Goal: Information Seeking & Learning: Compare options

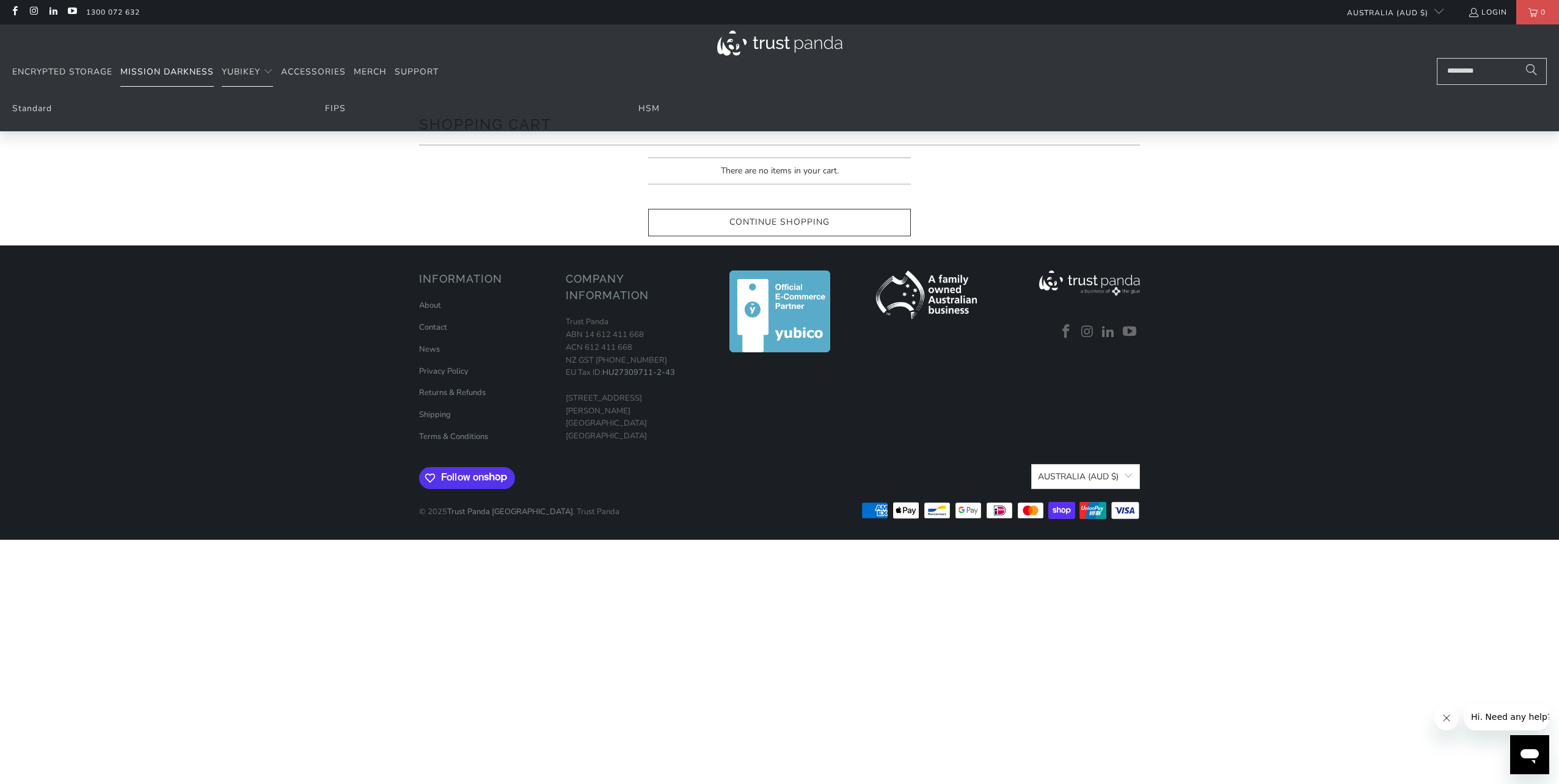
click at [193, 73] on span "Mission Darkness" at bounding box center [167, 72] width 94 height 12
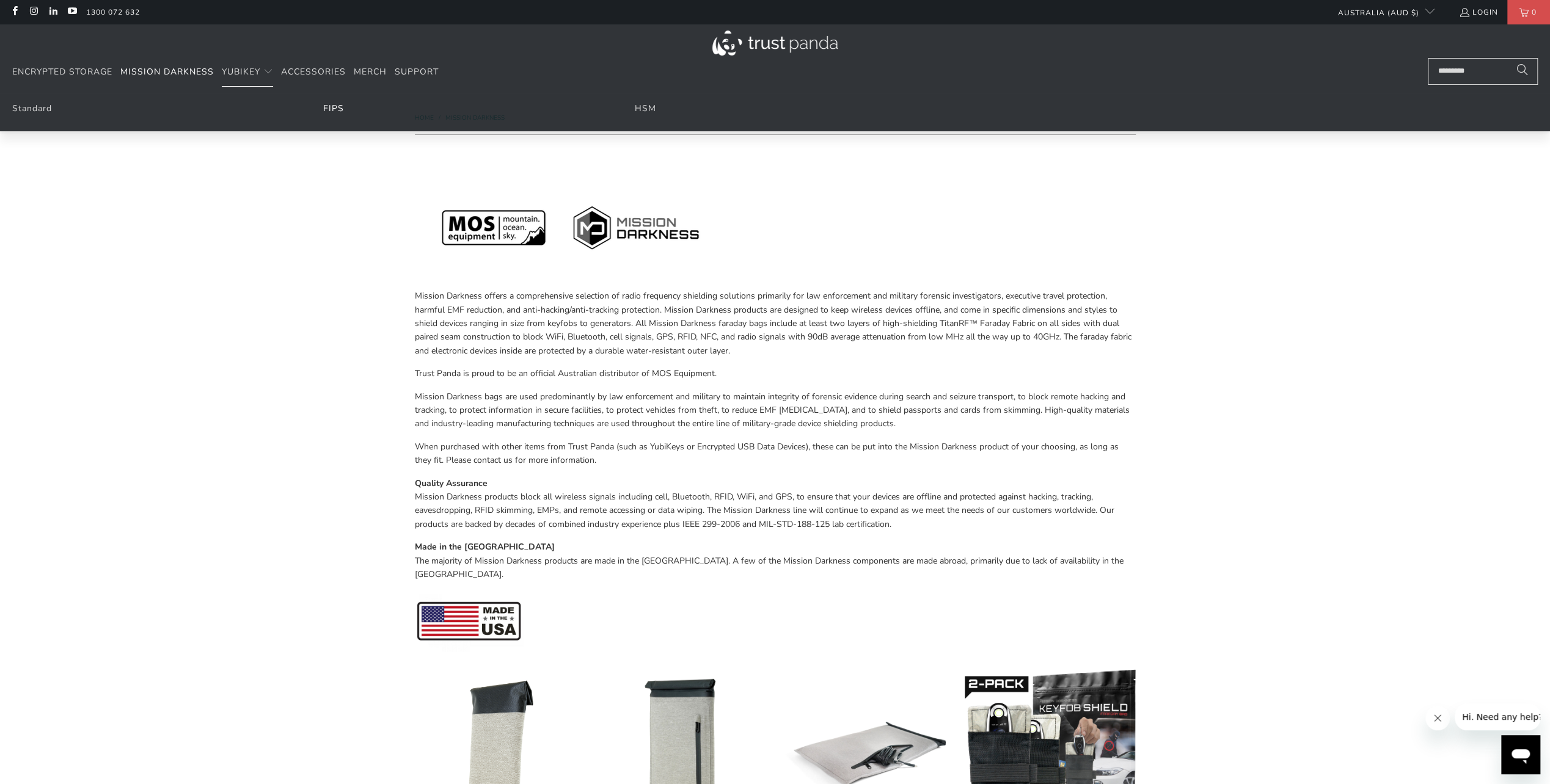
click at [324, 112] on link "FIPS" at bounding box center [333, 108] width 21 height 12
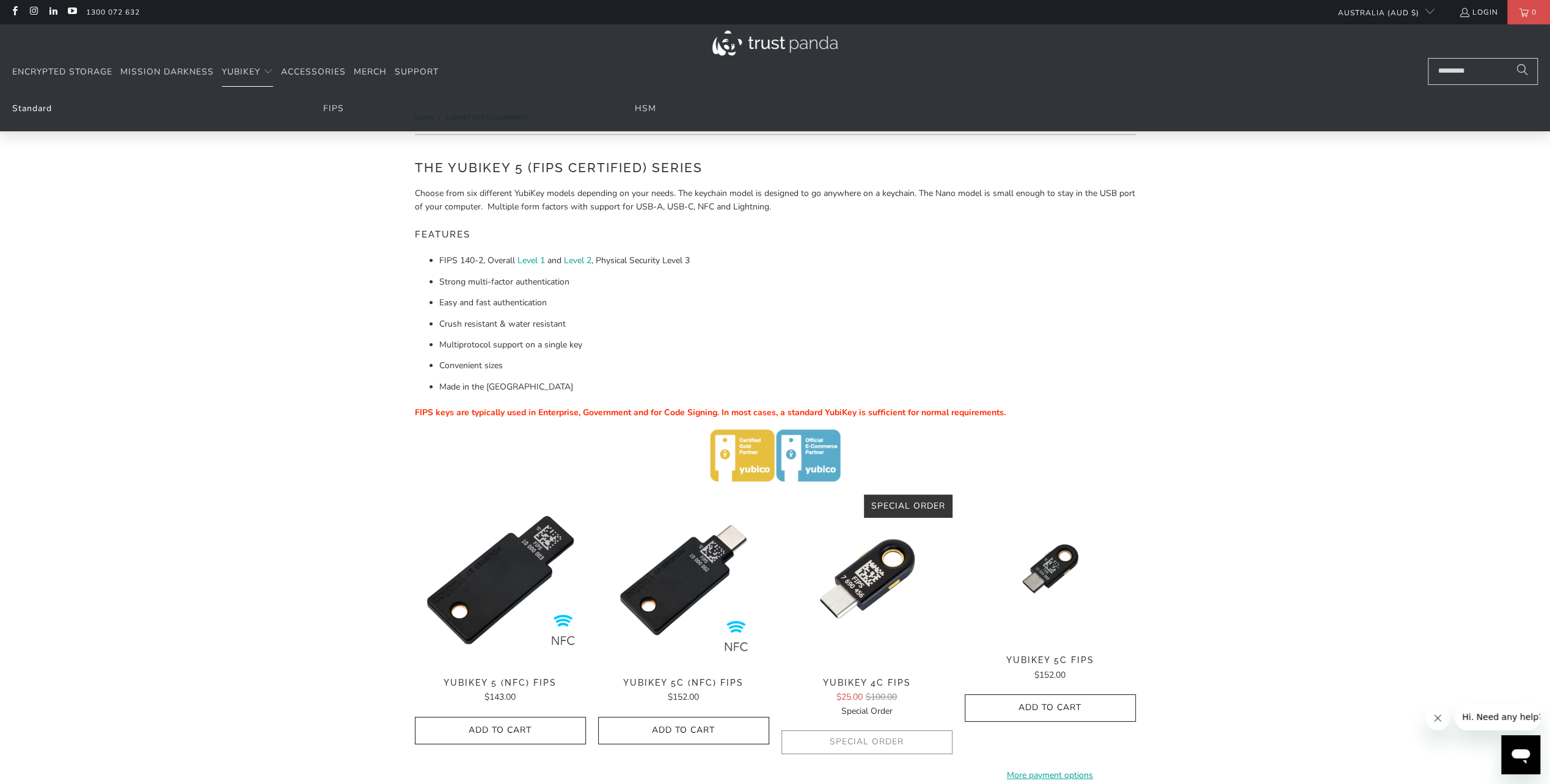
click at [40, 108] on link "Standard" at bounding box center [31, 108] width 39 height 12
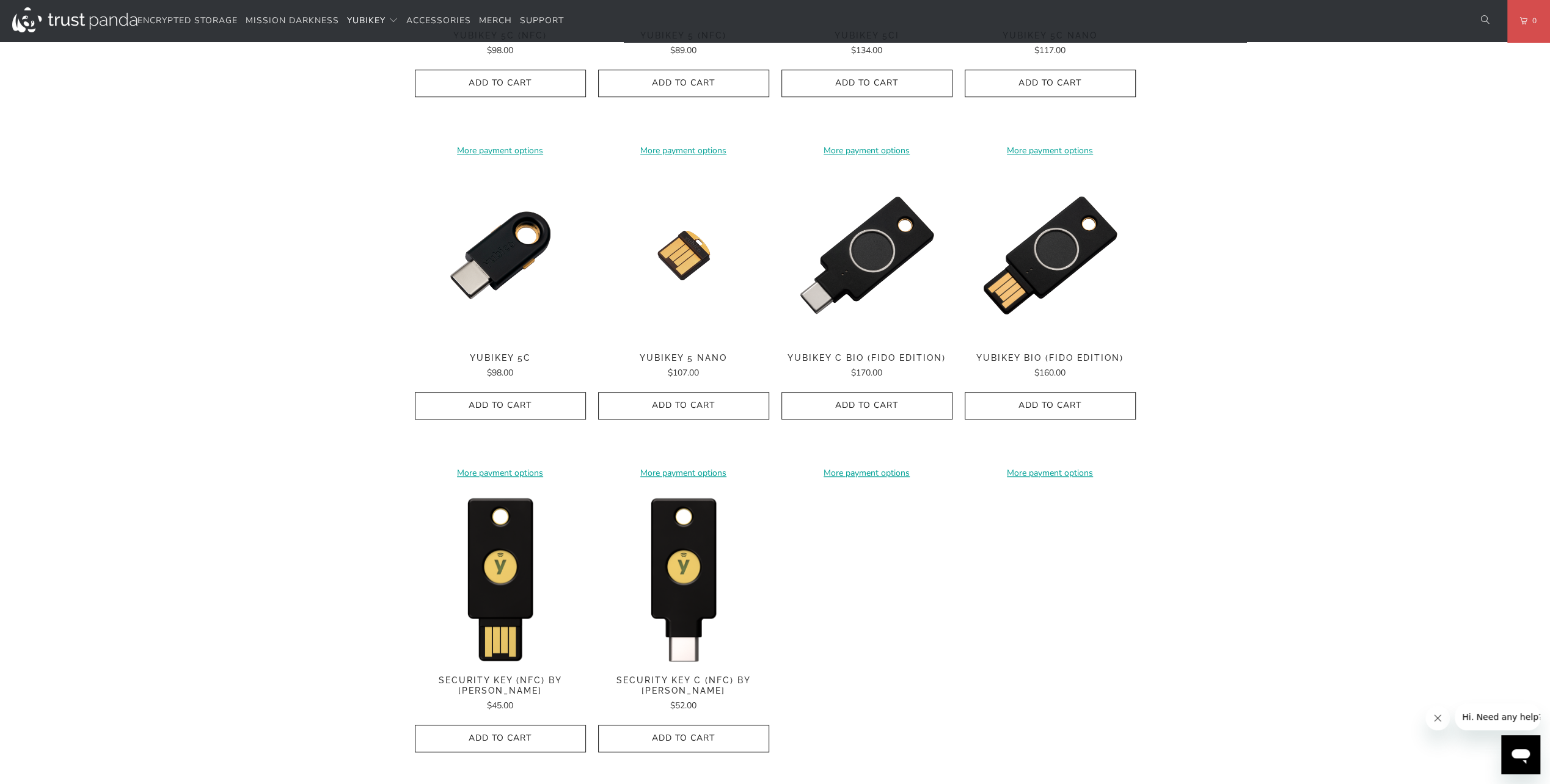
scroll to position [977, 0]
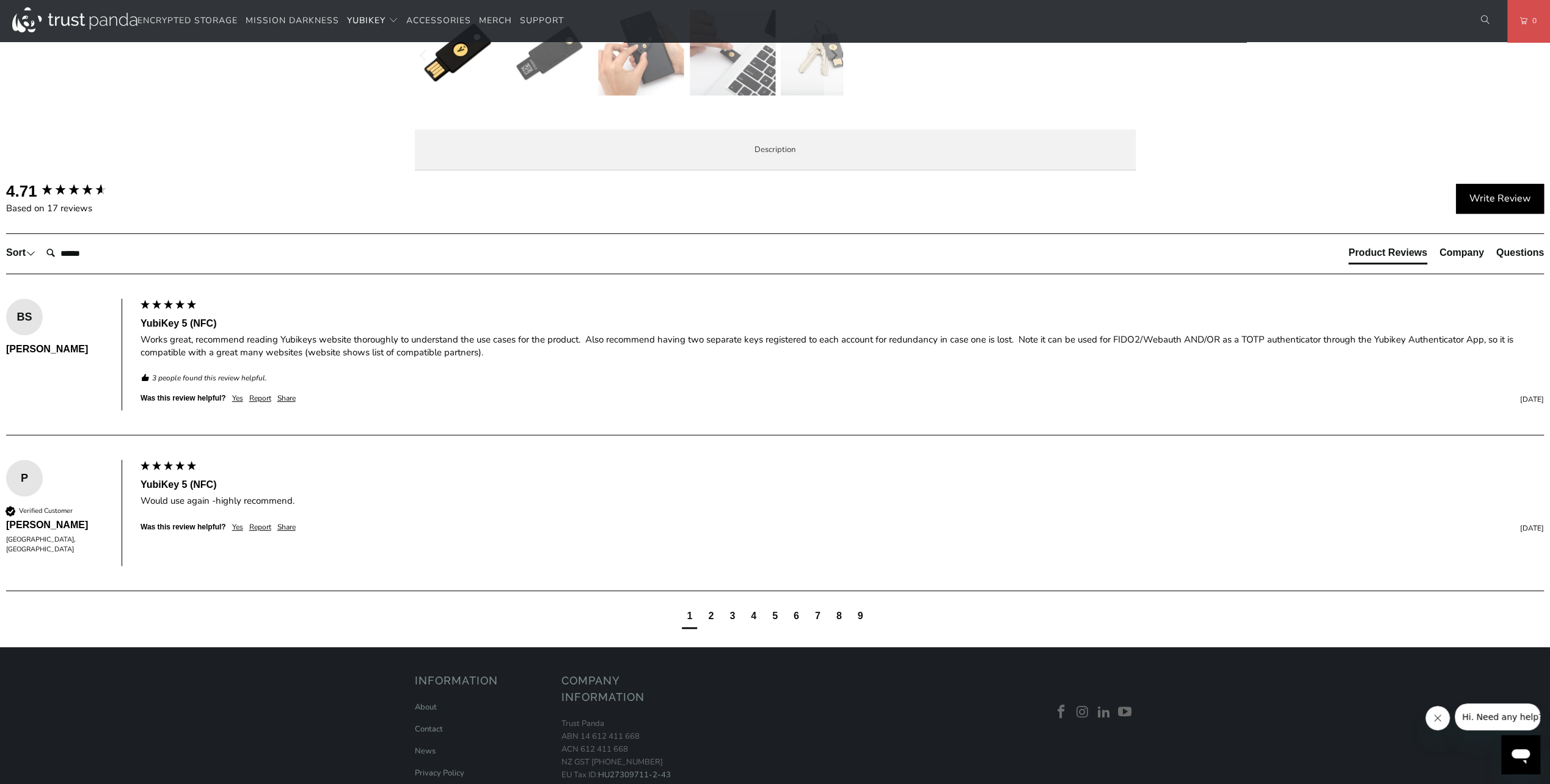
scroll to position [550, 0]
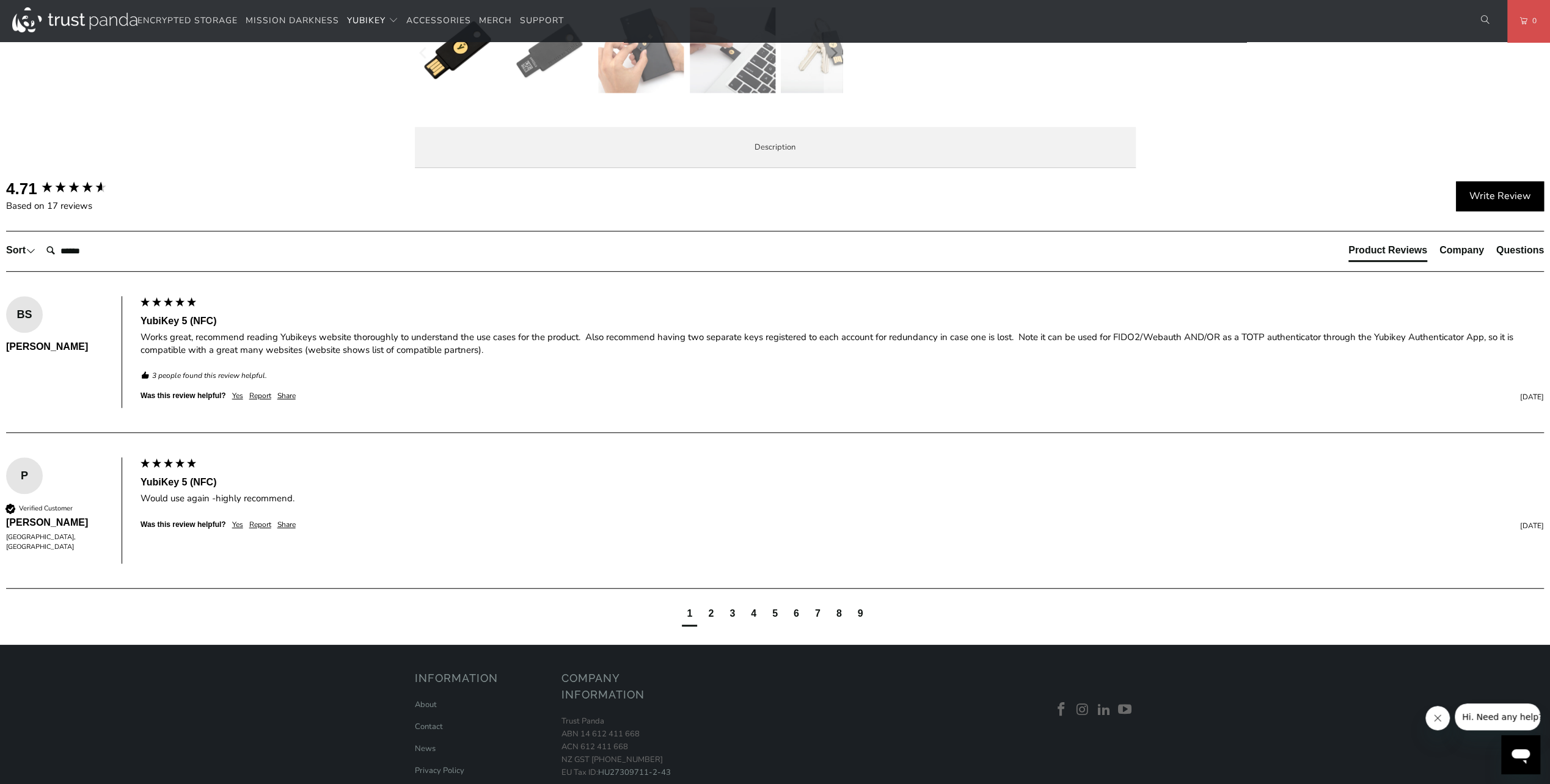
click at [0, 0] on span "Specifications" at bounding box center [0, 0] width 0 height 0
drag, startPoint x: 616, startPoint y: 491, endPoint x: 656, endPoint y: 498, distance: 40.6
click at [0, 0] on td "1Password, Keeper®, LastPass Premium, Bitwarden Premium" at bounding box center [0, 0] width 0 height 0
drag, startPoint x: 656, startPoint y: 498, endPoint x: 963, endPoint y: 526, distance: 308.3
click at [0, 0] on td "WebAuthn, FIDO2 CTAP1, FIDO2 CTAP2, Universal 2nd Factor (U2F), Smart card (PIV…" at bounding box center [0, 0] width 0 height 0
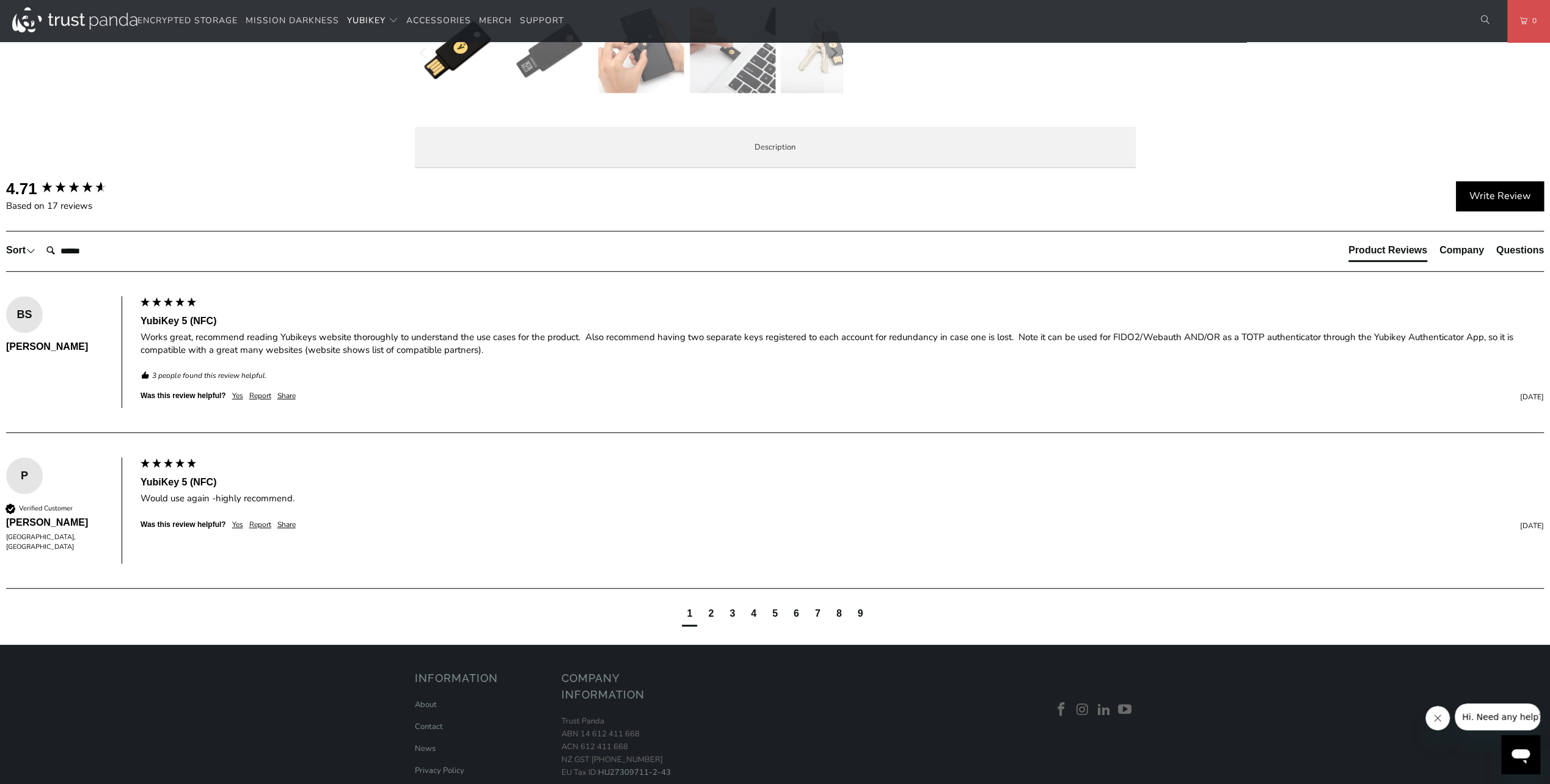
click at [0, 0] on span "Enterprise and Government" at bounding box center [0, 0] width 0 height 0
click at [0, 0] on span "Specifications" at bounding box center [0, 0] width 0 height 0
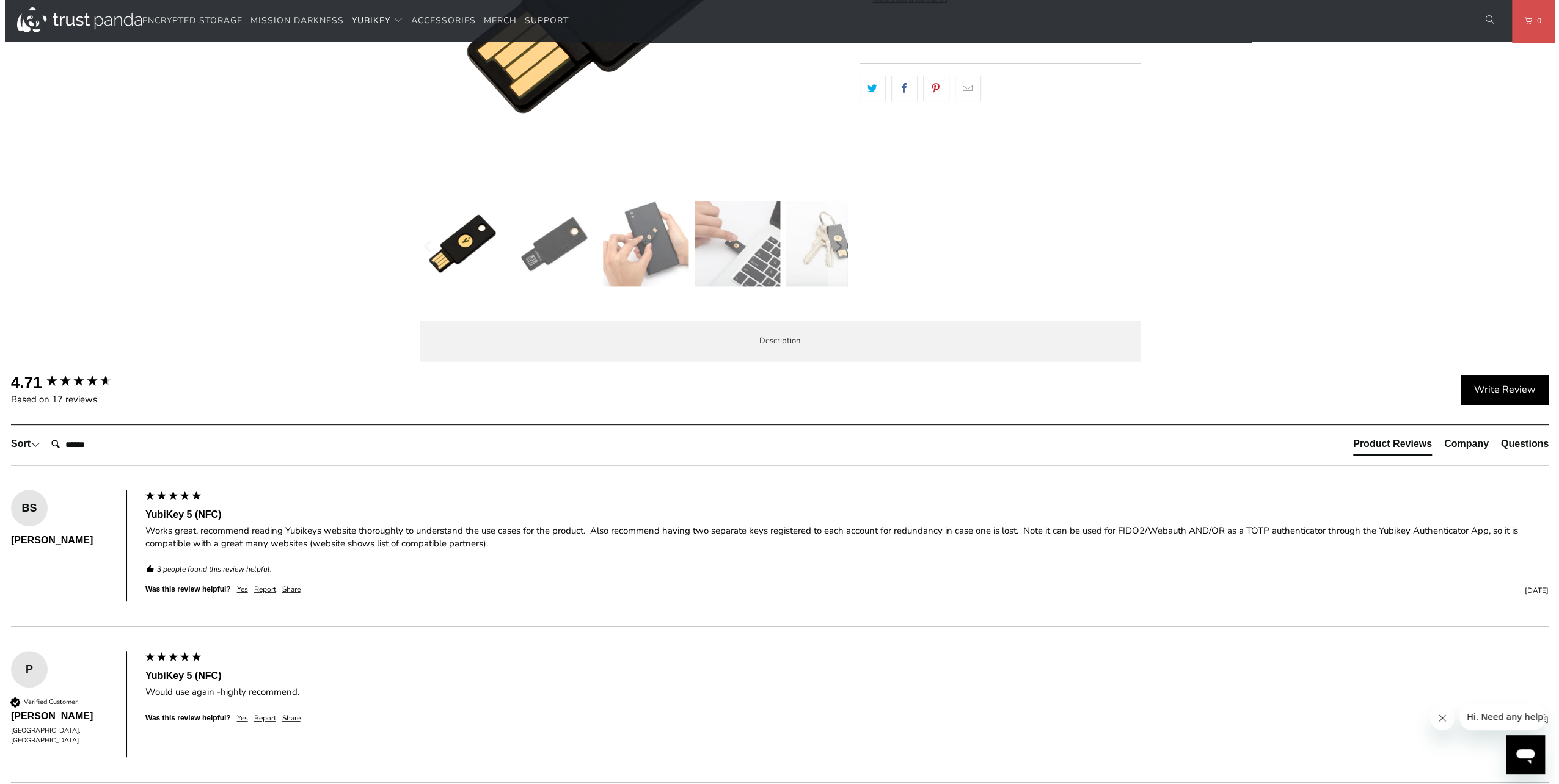
scroll to position [244, 0]
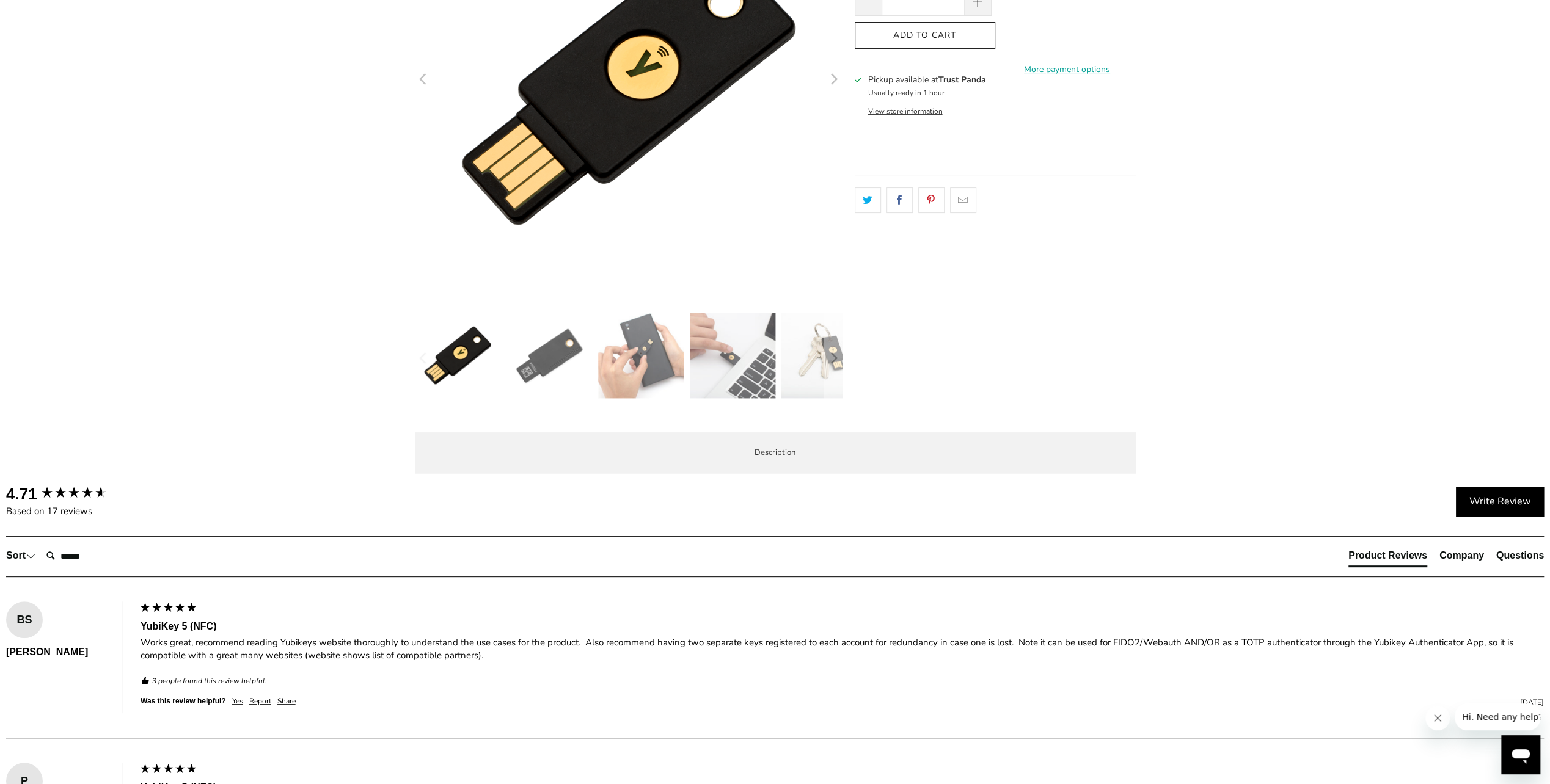
click at [476, 372] on img at bounding box center [457, 355] width 85 height 85
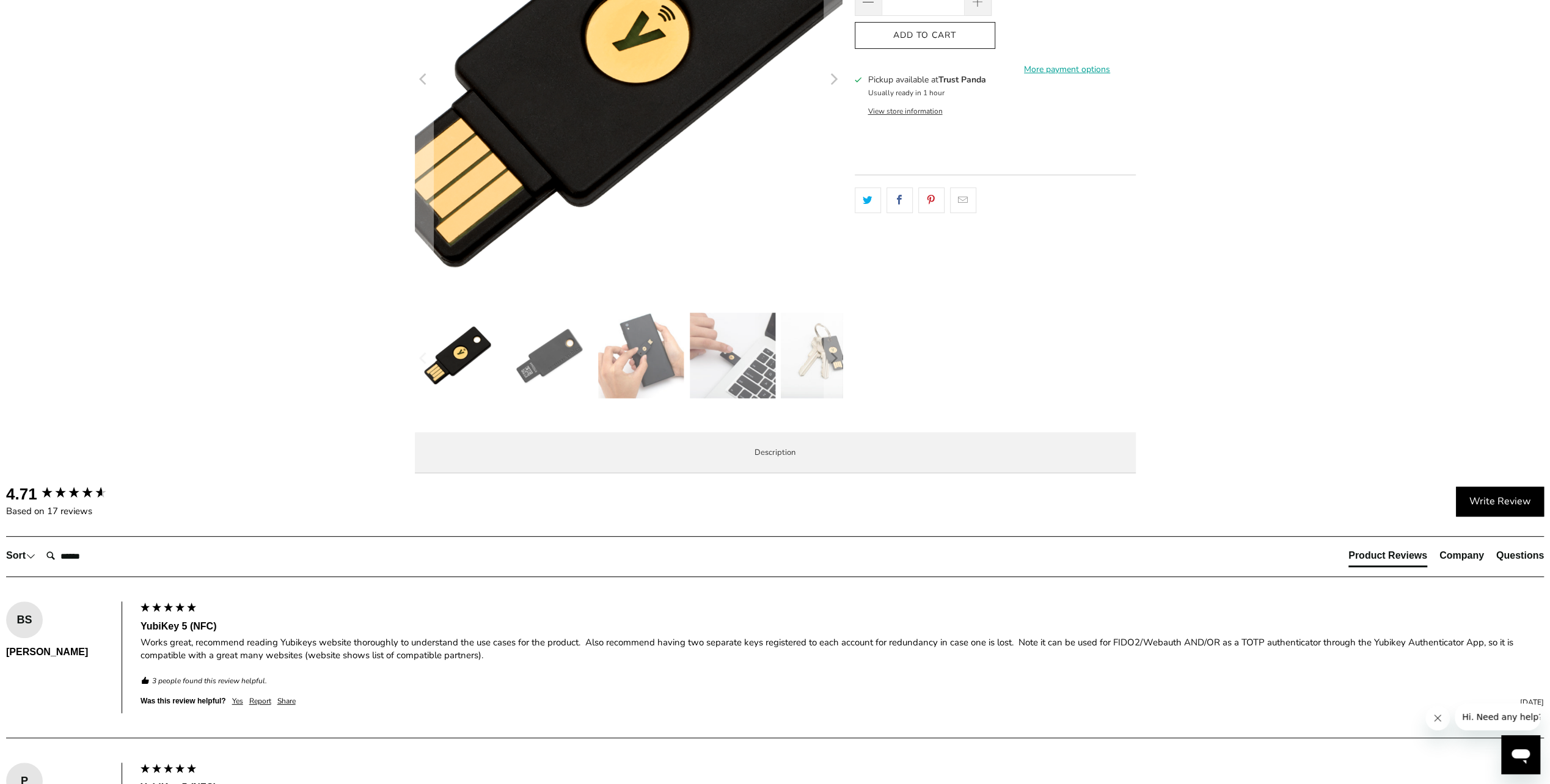
click at [655, 133] on img at bounding box center [616, 56] width 625 height 625
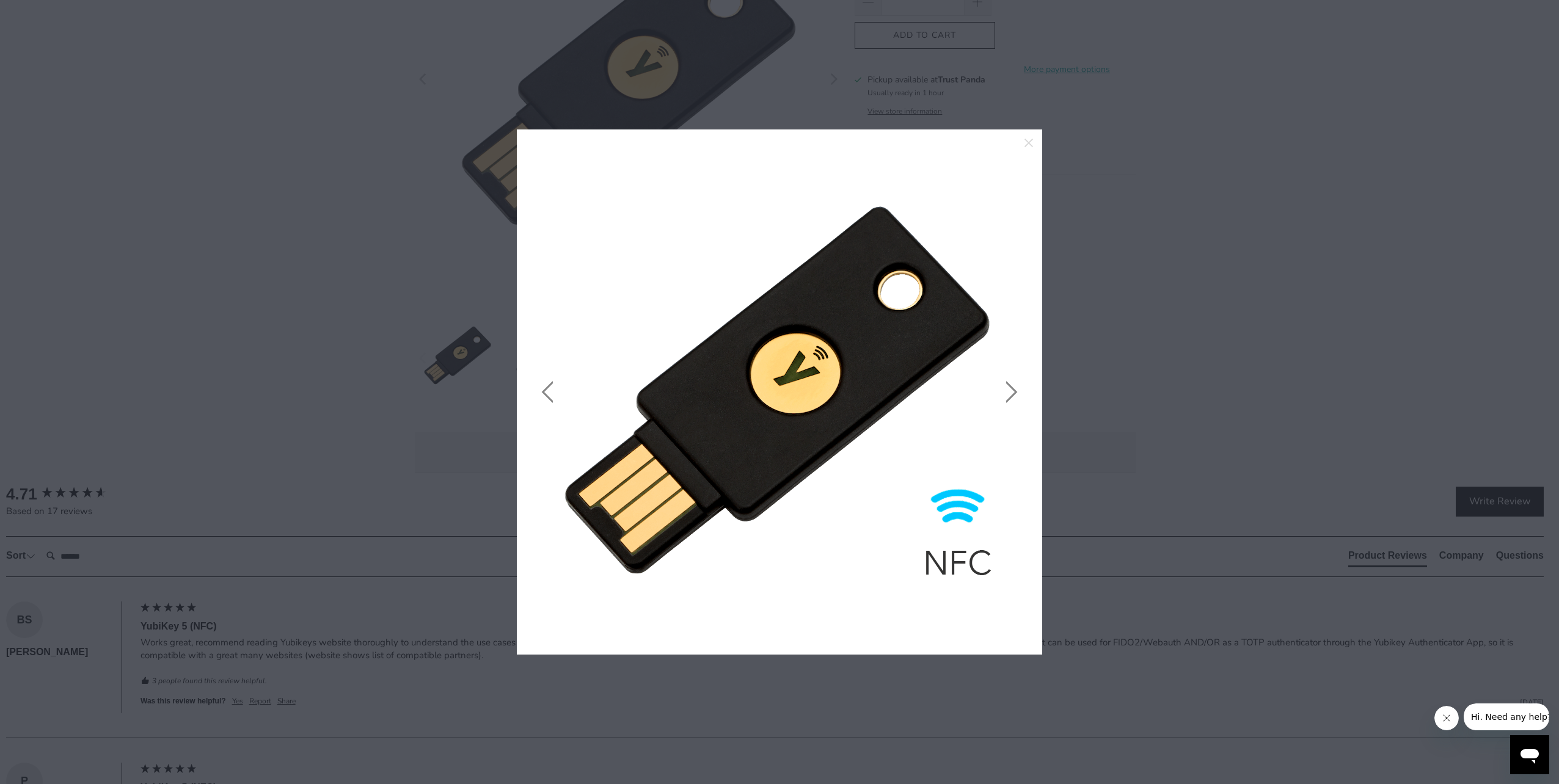
click at [992, 273] on img at bounding box center [780, 392] width 488 height 488
click at [1153, 273] on div at bounding box center [780, 392] width 1559 height 784
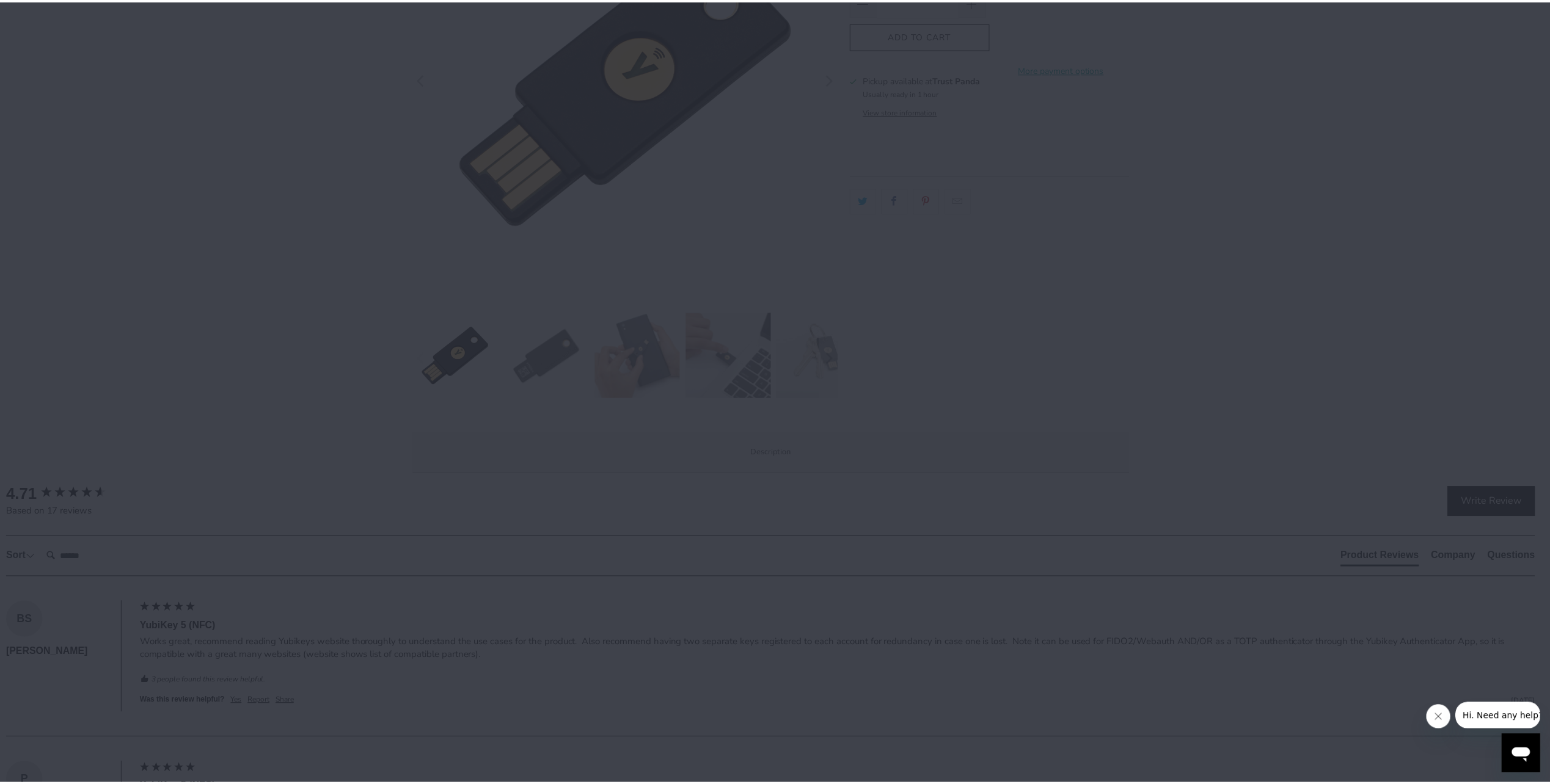
scroll to position [0, 0]
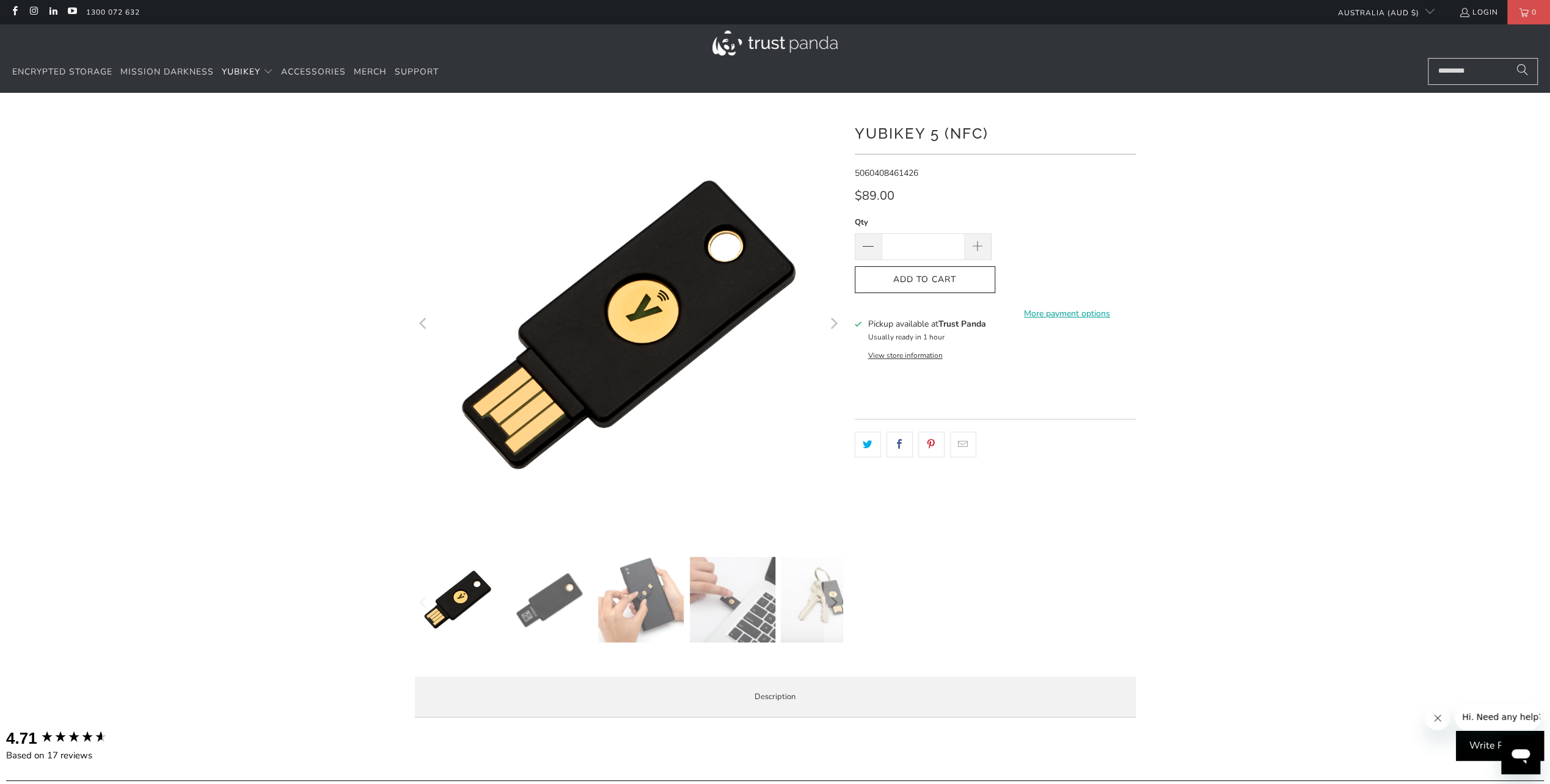
click at [572, 588] on img at bounding box center [549, 599] width 85 height 85
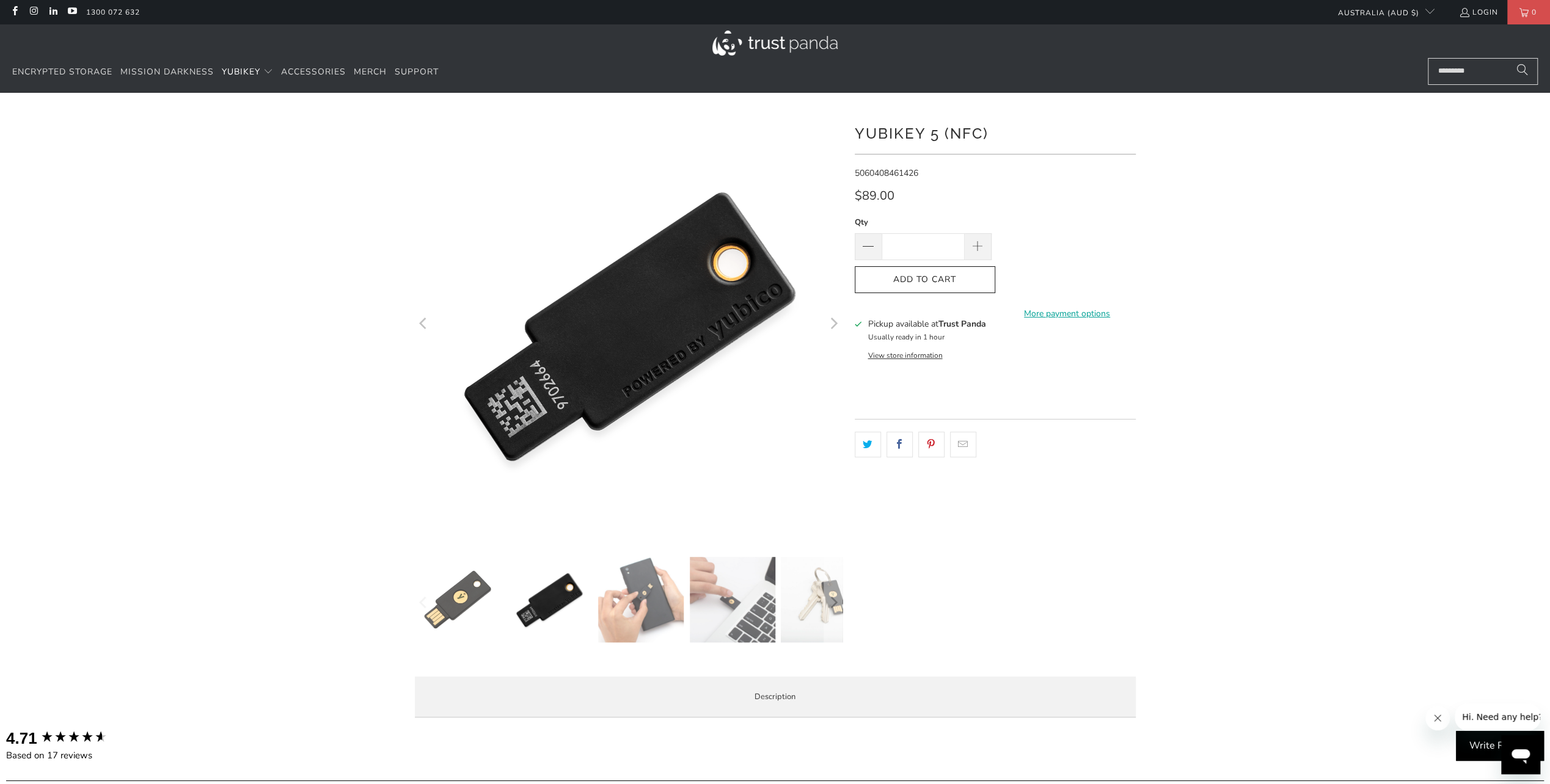
click at [704, 606] on img at bounding box center [732, 599] width 85 height 85
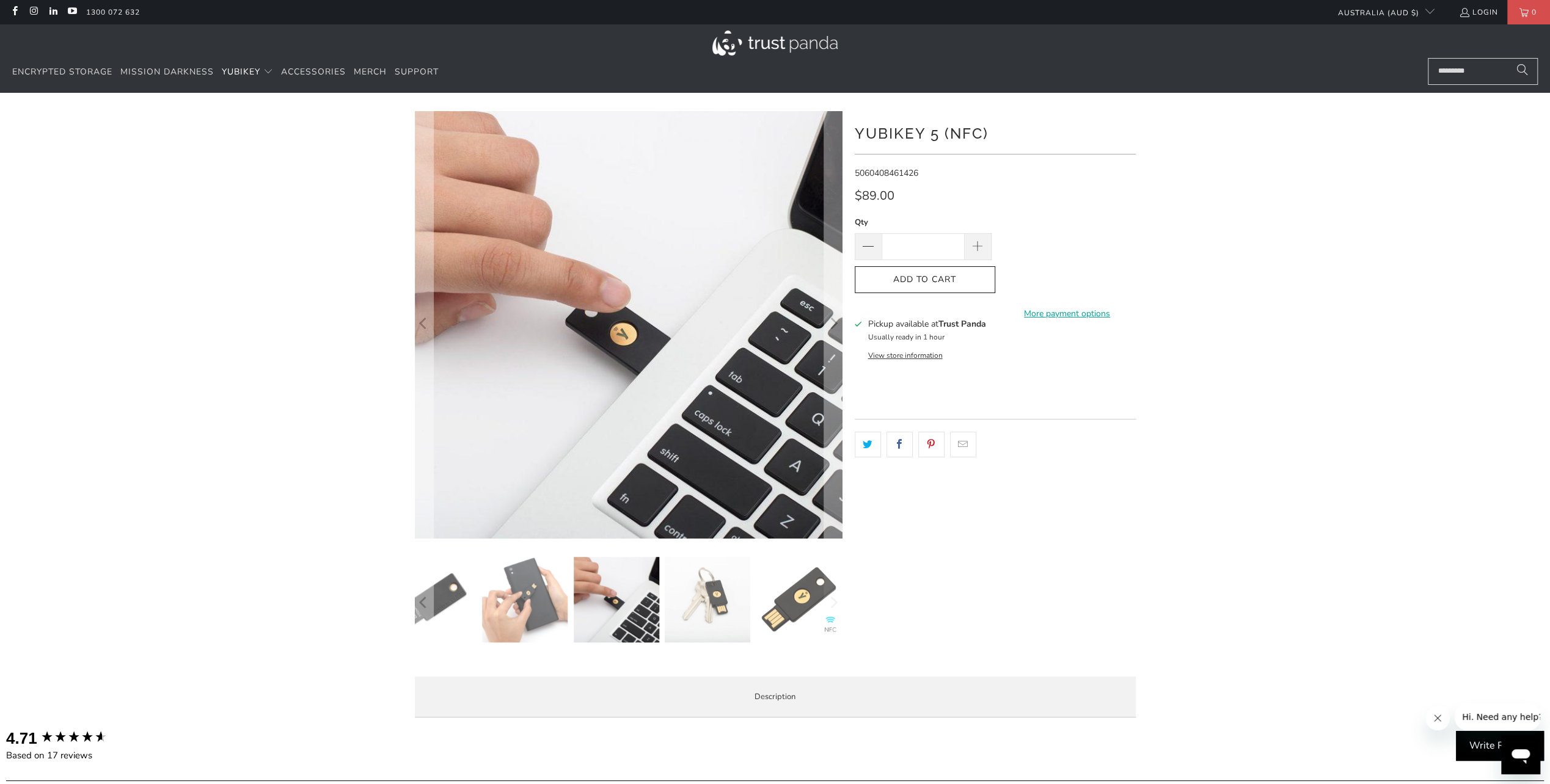
click at [819, 612] on img at bounding box center [799, 599] width 85 height 85
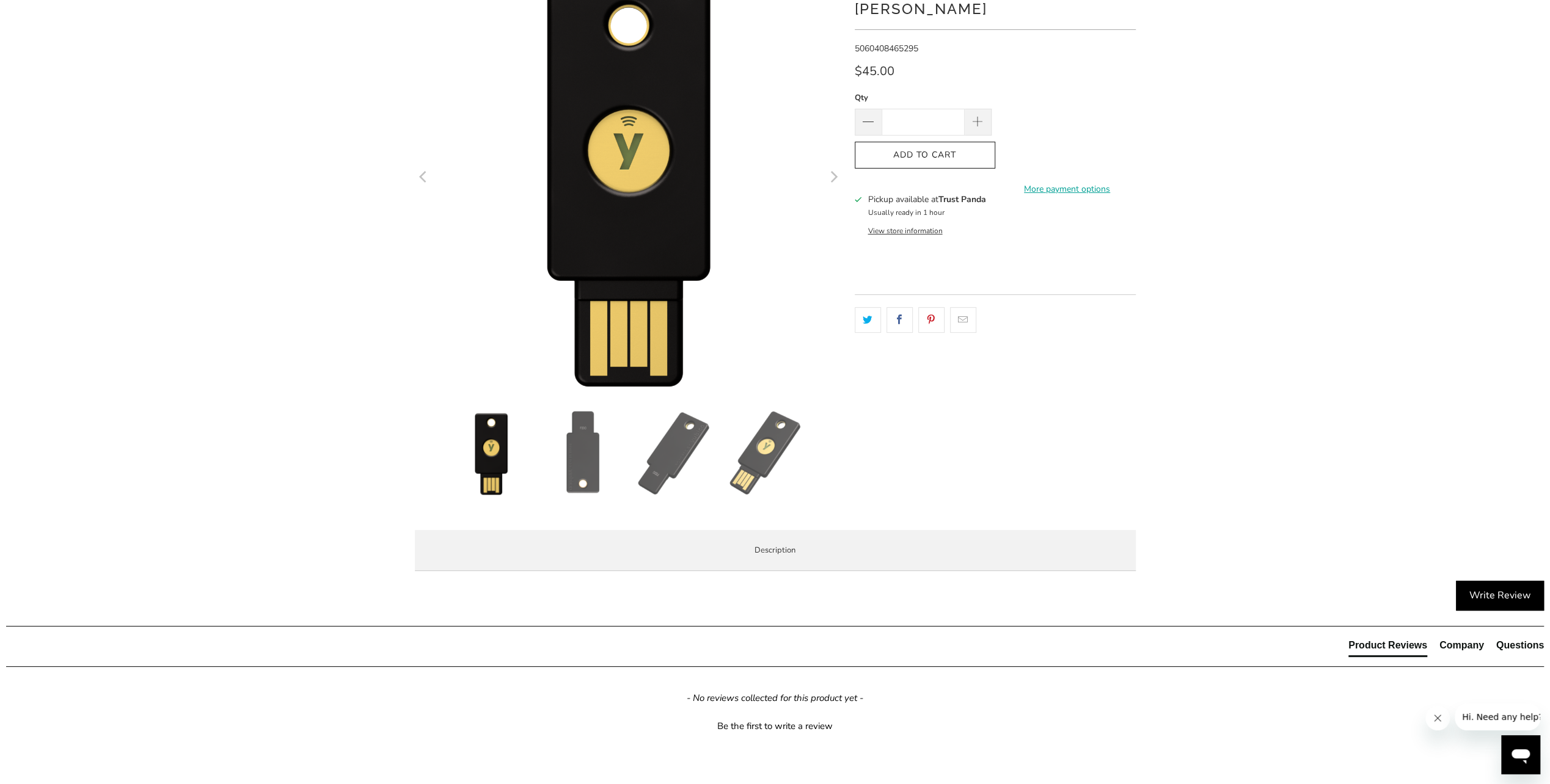
scroll to position [306, 0]
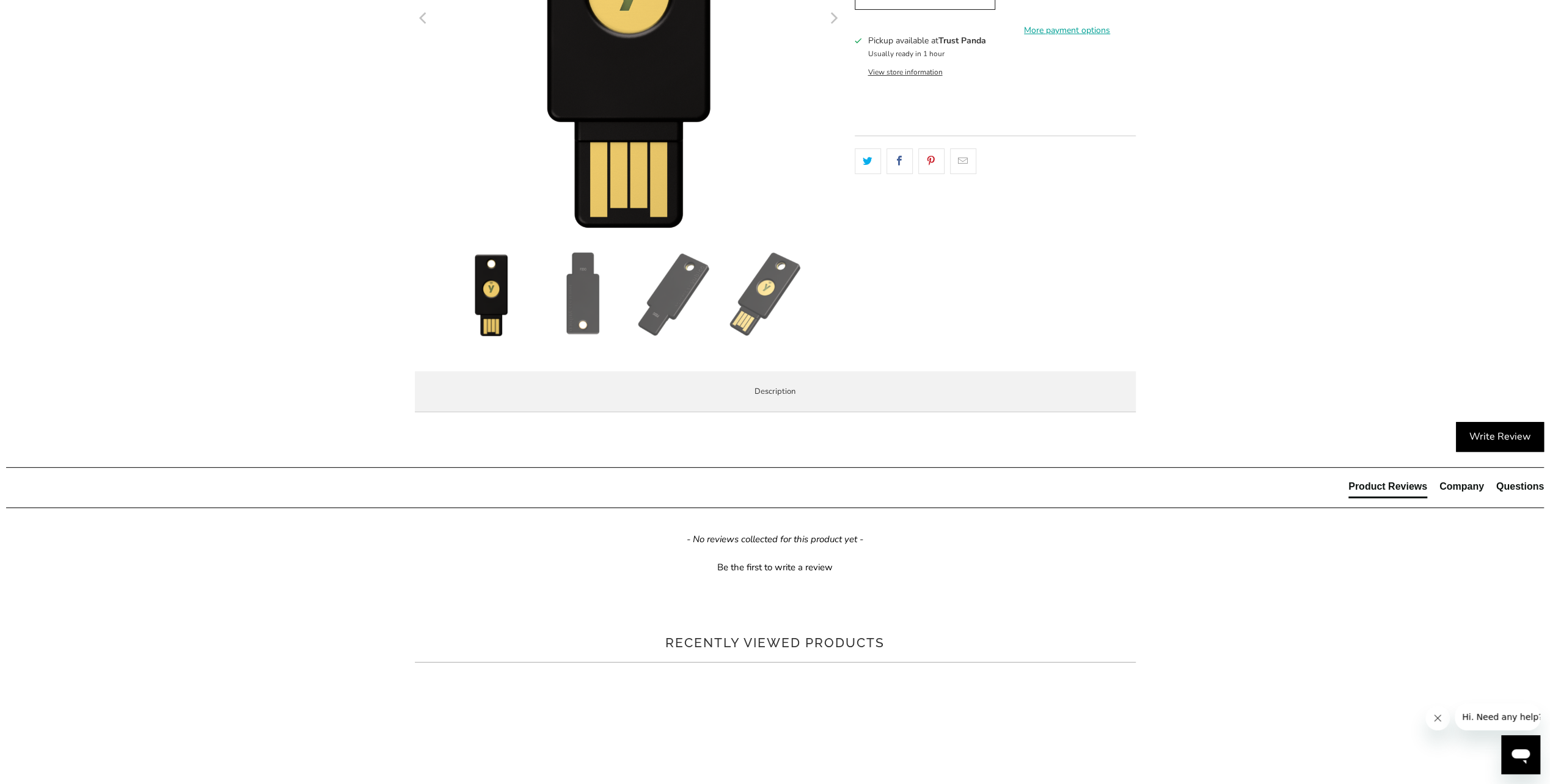
click at [0, 0] on span "Specifications" at bounding box center [0, 0] width 0 height 0
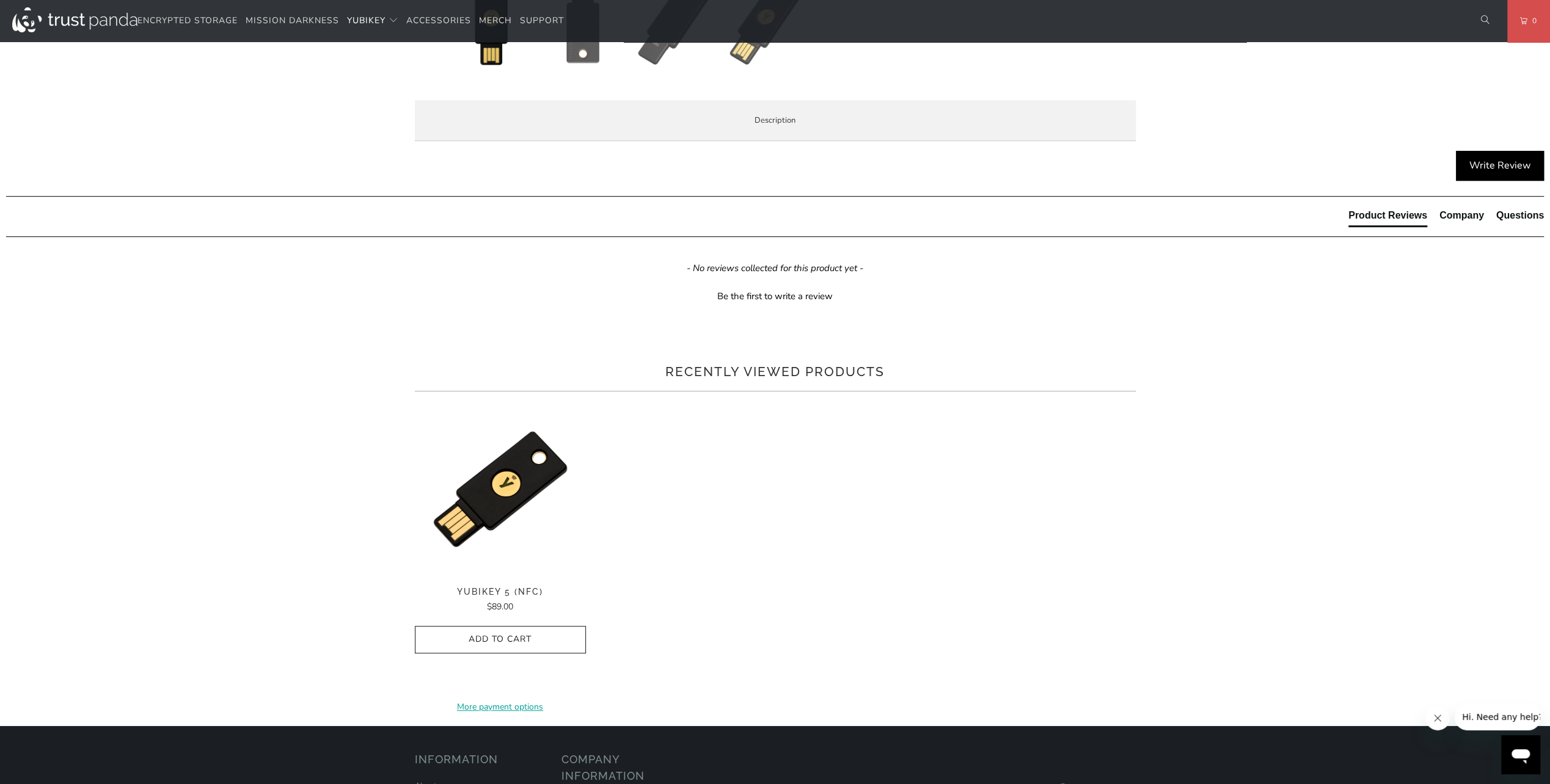
scroll to position [550, 0]
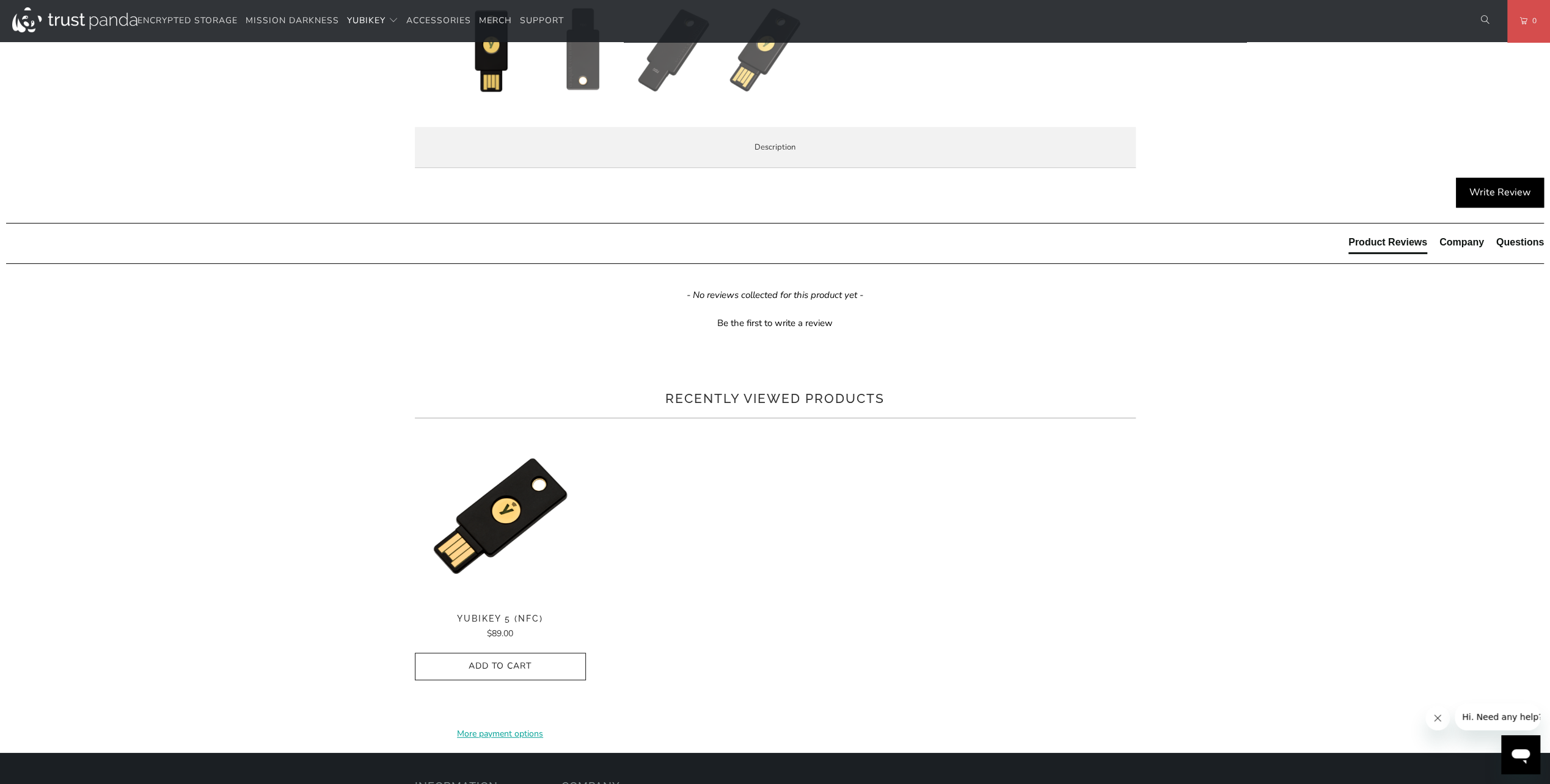
drag, startPoint x: 636, startPoint y: 458, endPoint x: 687, endPoint y: 465, distance: 51.5
click at [0, 0] on td "1Password, Keeper®, Bitwarden Premium" at bounding box center [0, 0] width 0 height 0
drag, startPoint x: 687, startPoint y: 465, endPoint x: 804, endPoint y: 451, distance: 117.8
click at [0, 0] on td "1Password, Keeper®, Bitwarden Premium" at bounding box center [0, 0] width 0 height 0
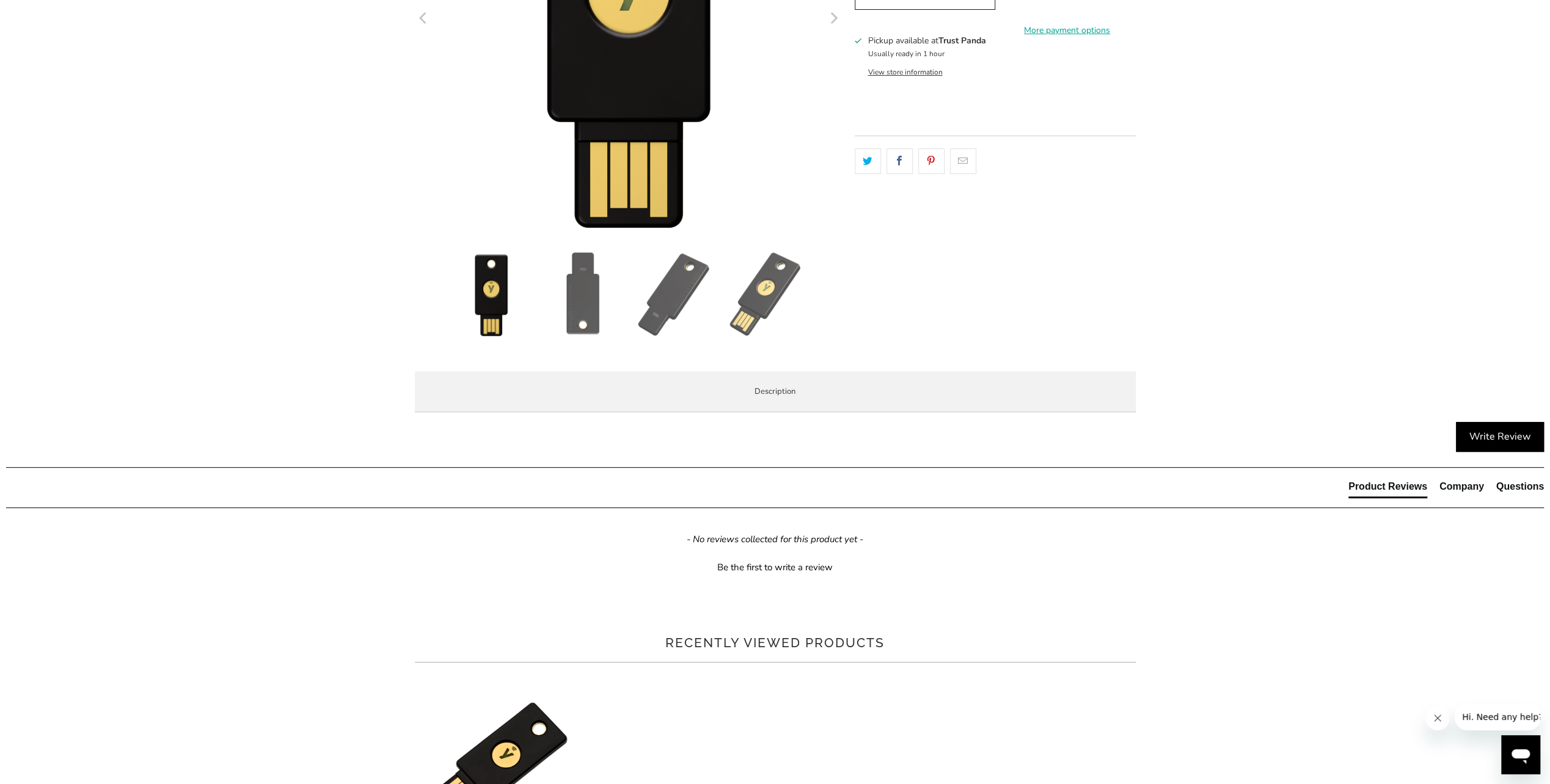
scroll to position [0, 0]
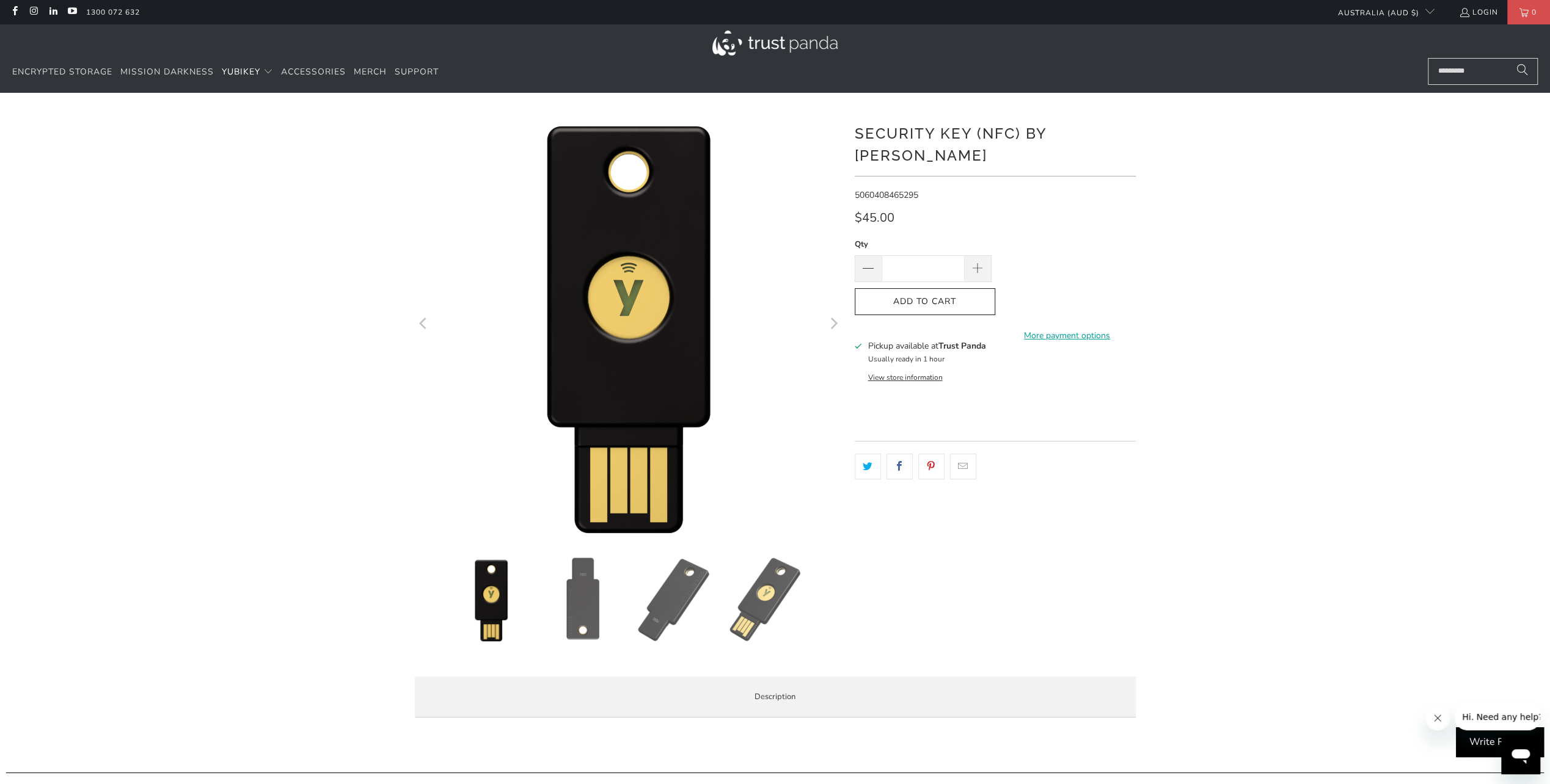
click at [588, 605] on img at bounding box center [582, 599] width 85 height 85
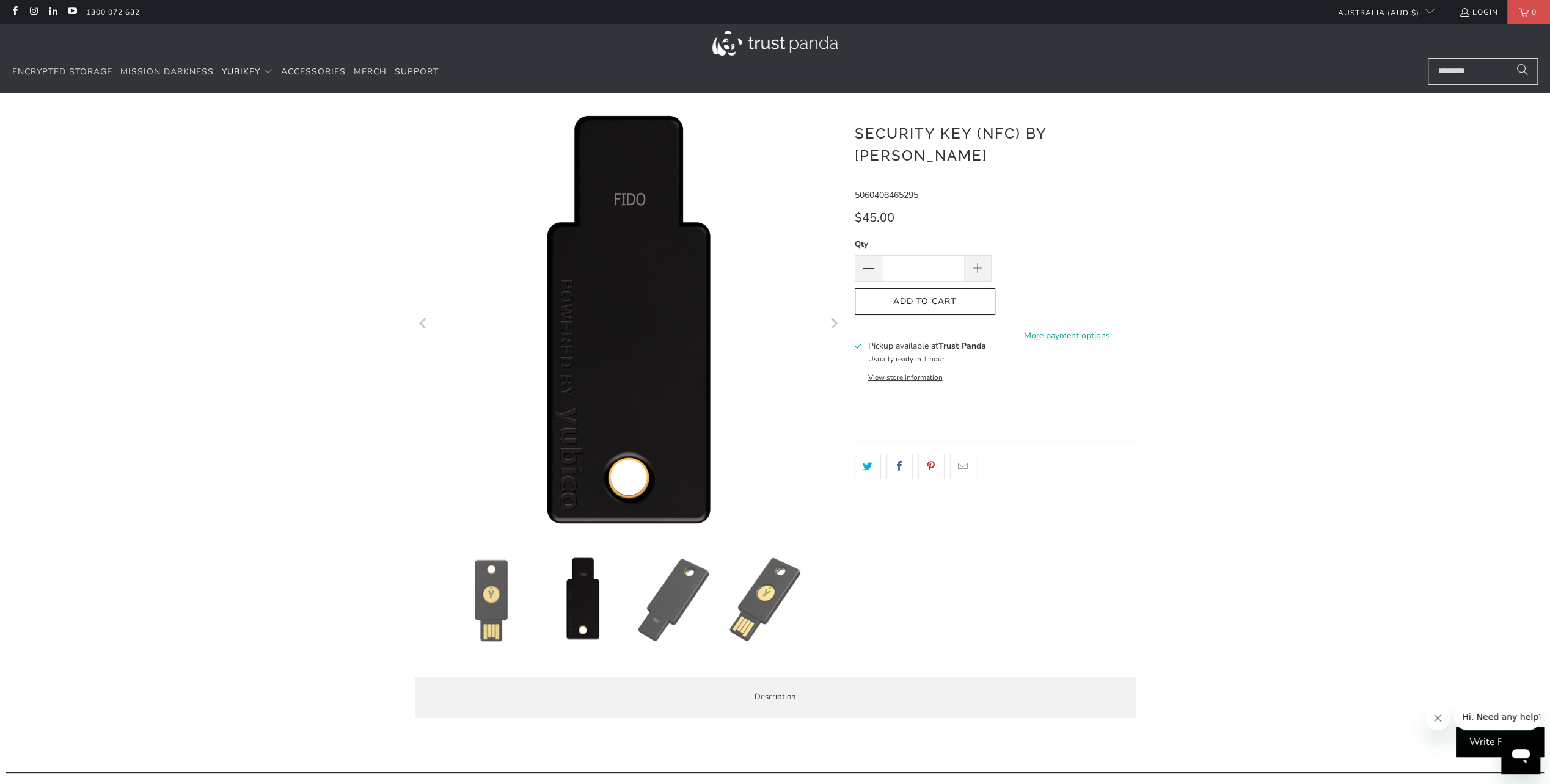
click at [672, 587] on img at bounding box center [674, 599] width 85 height 85
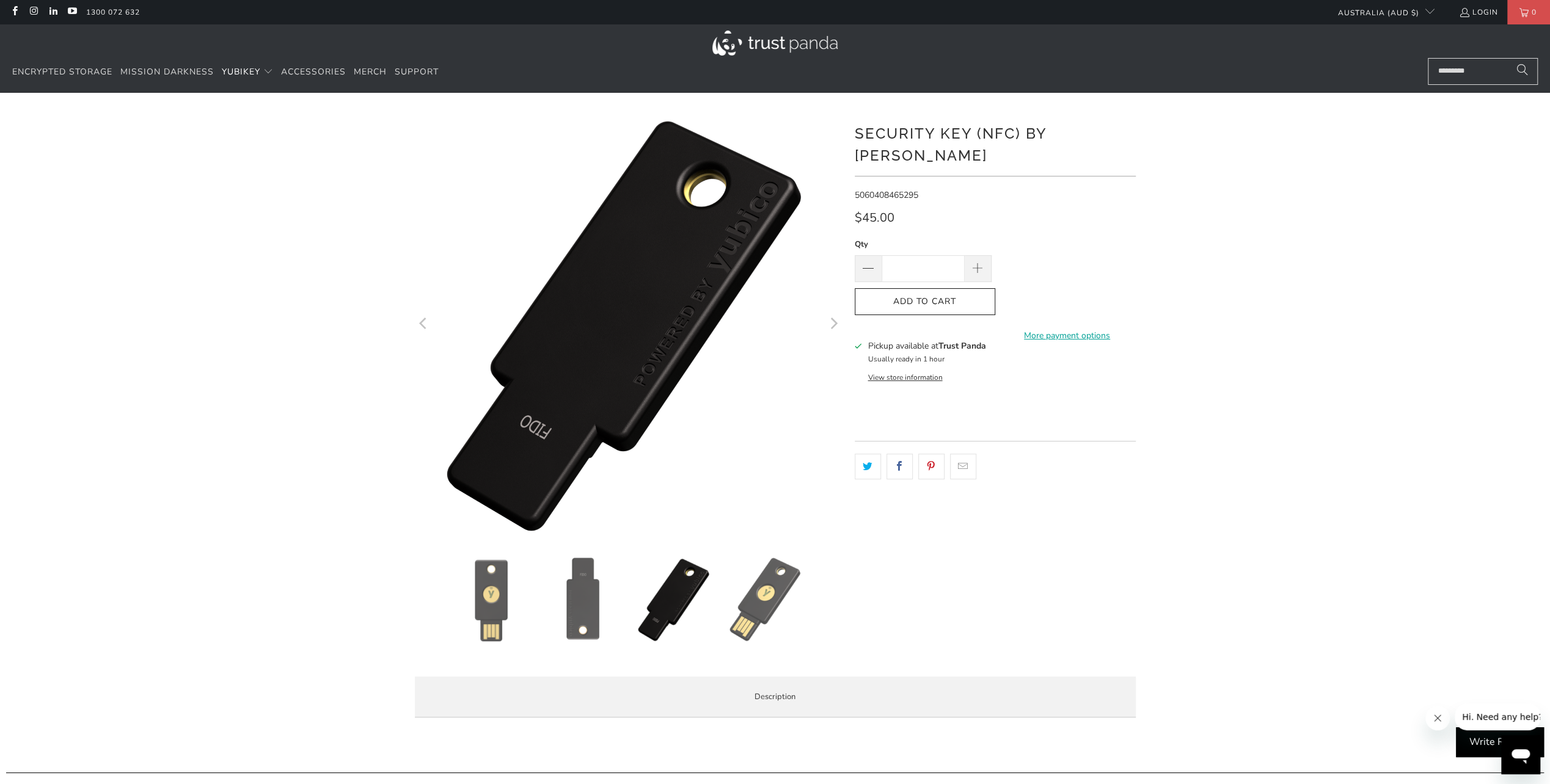
click at [753, 591] on img at bounding box center [766, 599] width 85 height 85
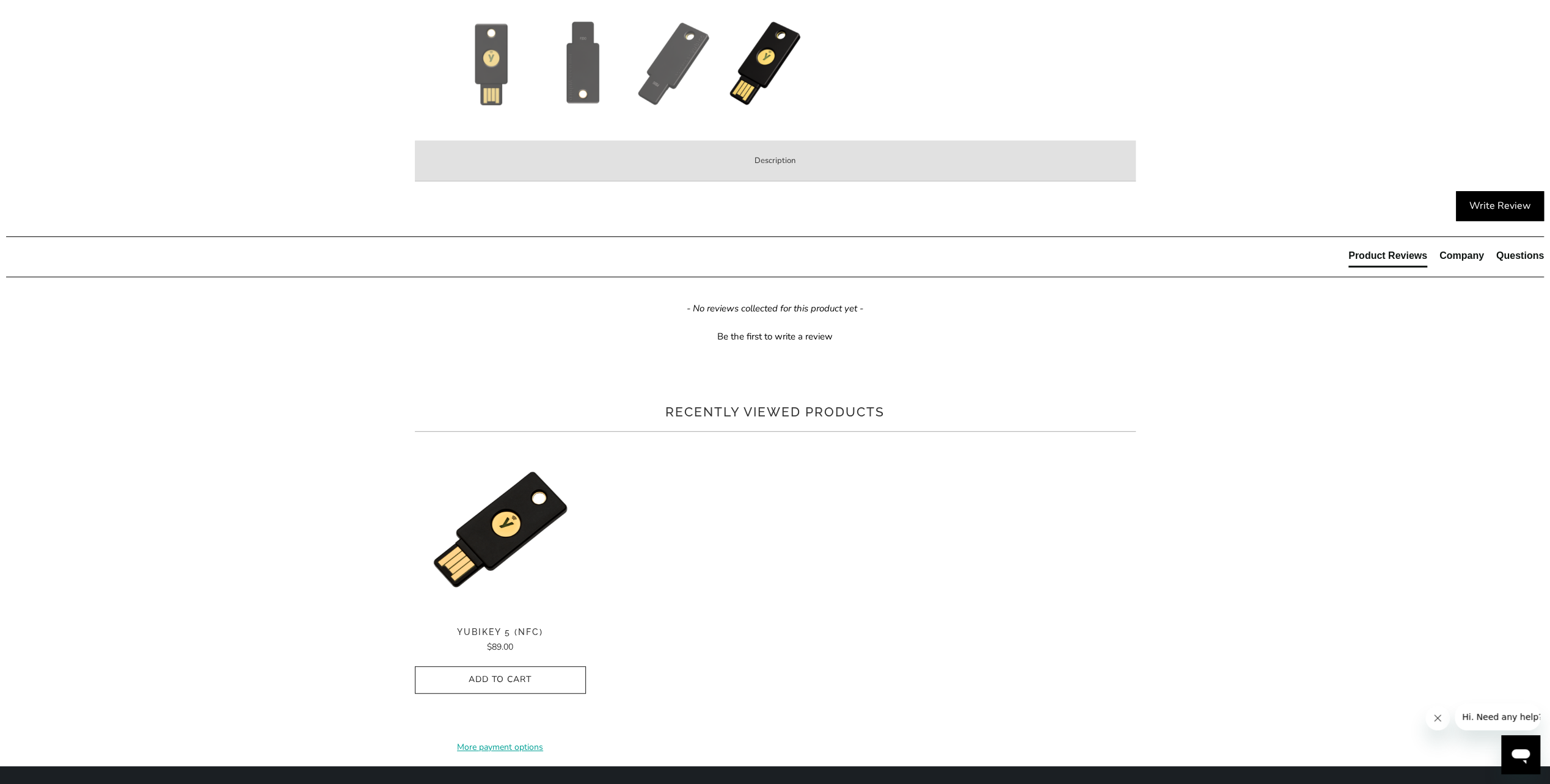
scroll to position [550, 0]
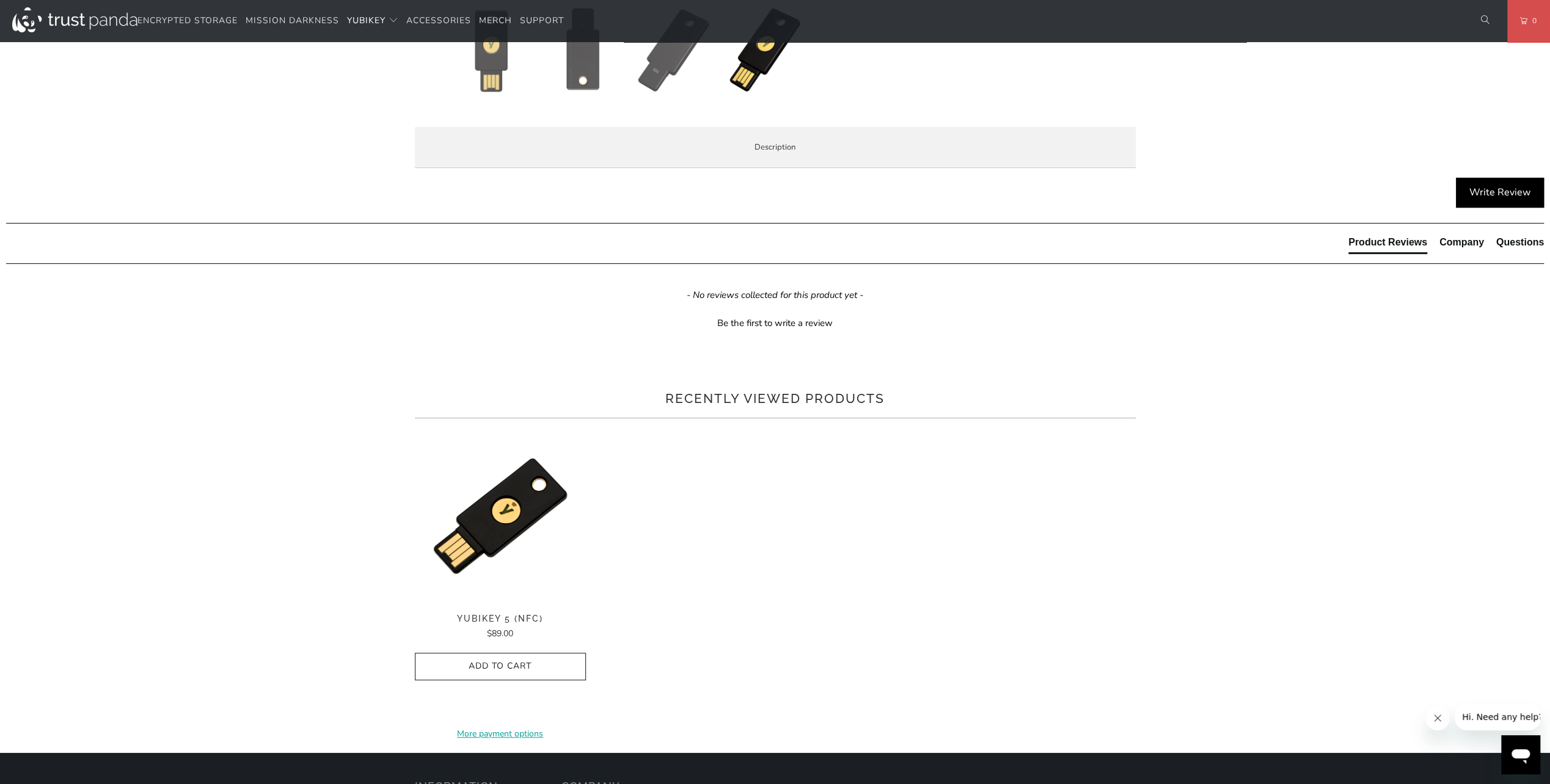
click at [0, 0] on span "Enterprise and Government" at bounding box center [0, 0] width 0 height 0
click at [0, 0] on span "Specifications" at bounding box center [0, 0] width 0 height 0
click at [0, 0] on div "Overview Specifications Enterprise and Government Local Service & Support Overv…" at bounding box center [0, 0] width 0 height 0
drag, startPoint x: 457, startPoint y: 211, endPoint x: 464, endPoint y: 204, distance: 9.9
click at [0, 0] on span "Overview" at bounding box center [0, 0] width 0 height 0
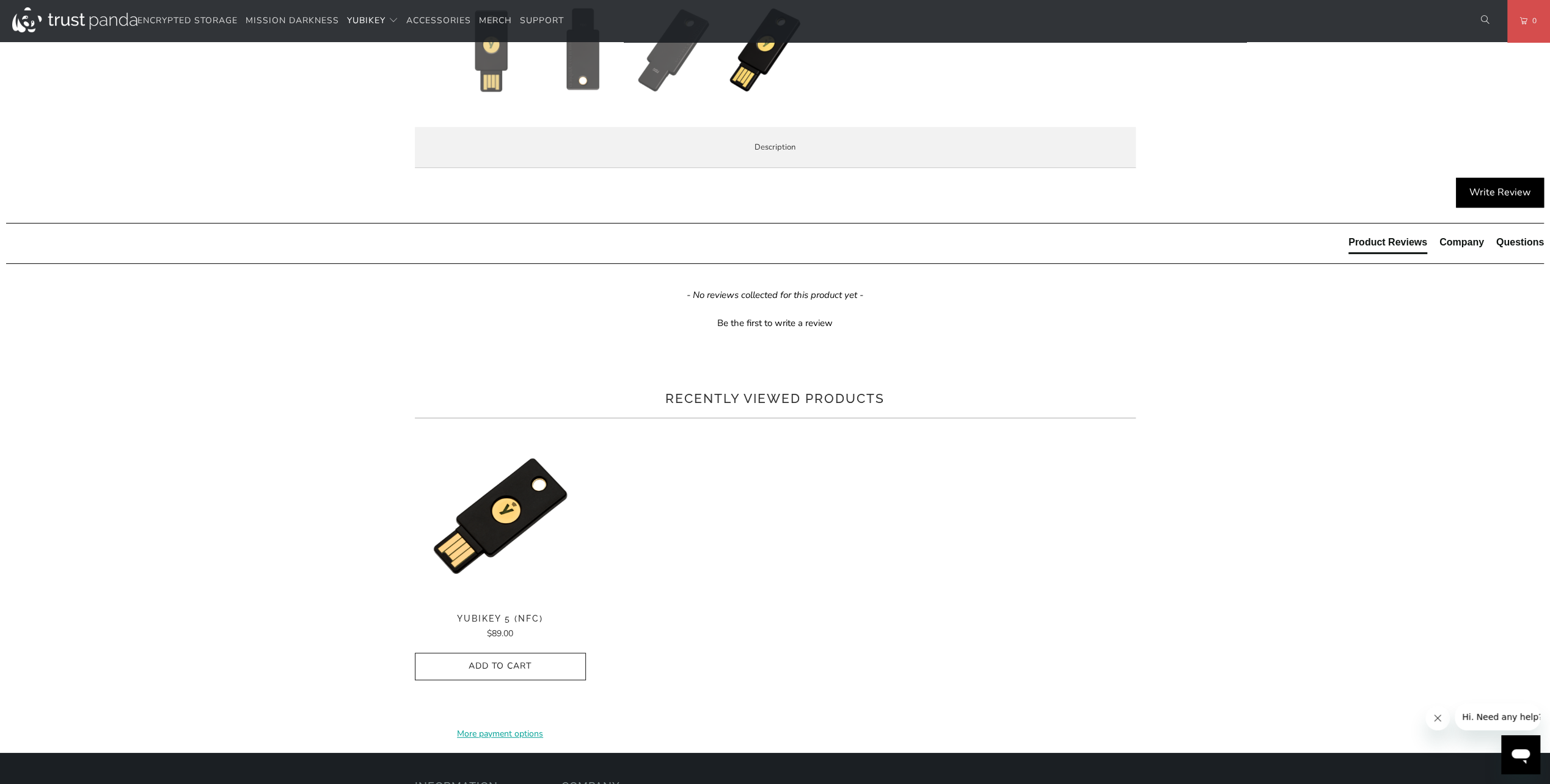
click at [0, 0] on li "Register easily with hundreds of services. Once registered, each service will s…" at bounding box center [0, 0] width 0 height 0
